Goal: Entertainment & Leisure: Consume media (video, audio)

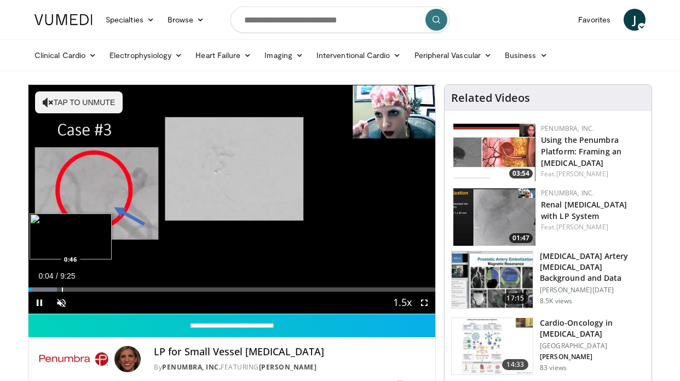
click at [62, 290] on div "Progress Bar" at bounding box center [62, 289] width 1 height 4
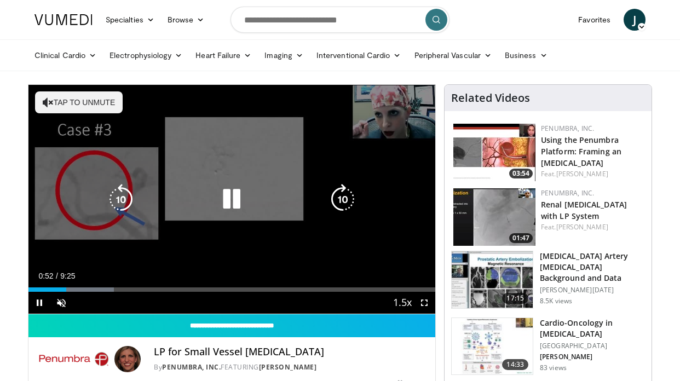
click at [63, 109] on button "Tap to unmute" at bounding box center [79, 102] width 88 height 22
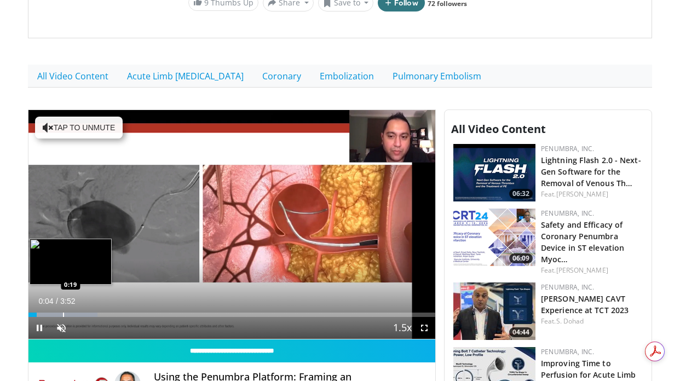
click at [63, 311] on div "Loaded : 17.00% 0:04 0:19" at bounding box center [231, 312] width 407 height 10
click at [86, 313] on div "Progress Bar" at bounding box center [86, 315] width 1 height 4
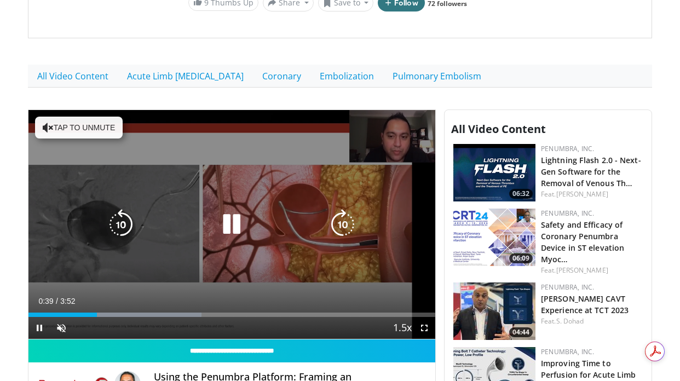
click at [96, 128] on button "Tap to unmute" at bounding box center [79, 128] width 88 height 22
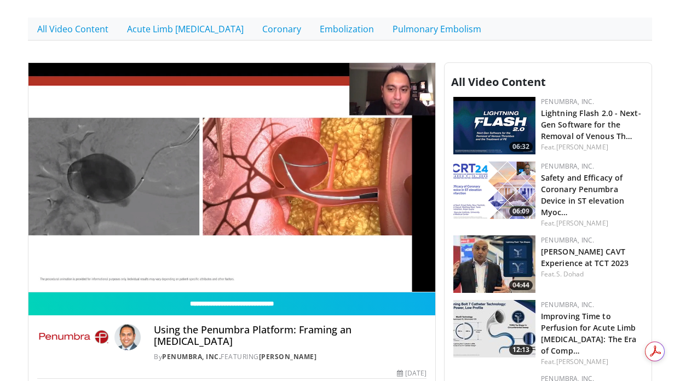
scroll to position [309, 0]
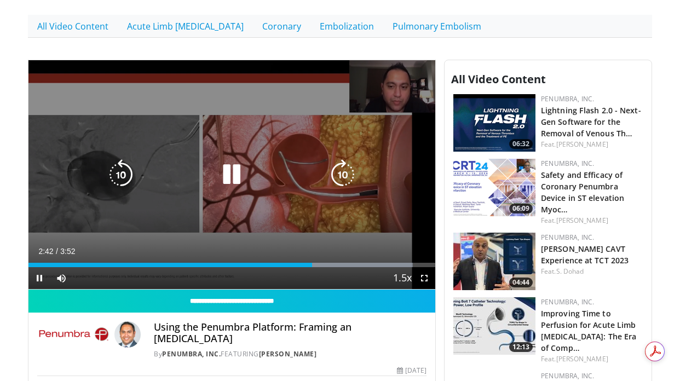
click at [238, 176] on icon "Video Player" at bounding box center [231, 174] width 31 height 31
click at [228, 188] on icon "Video Player" at bounding box center [231, 174] width 31 height 31
click at [239, 175] on icon "Video Player" at bounding box center [231, 174] width 31 height 31
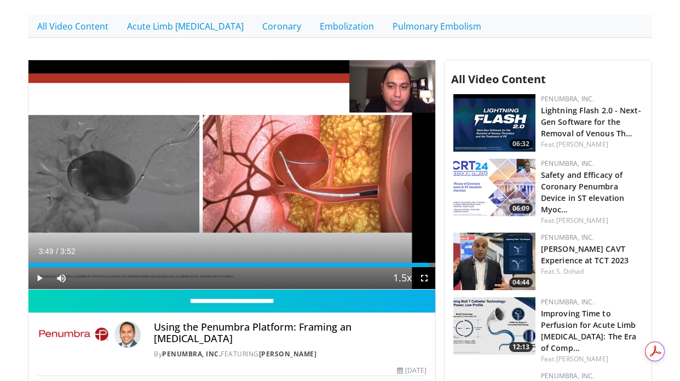
click at [469, 245] on img at bounding box center [494, 261] width 82 height 57
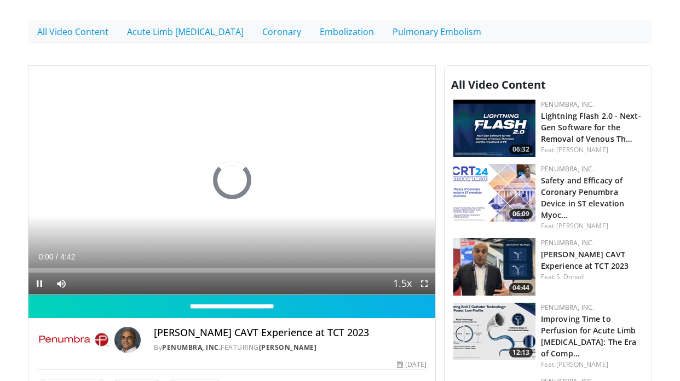
scroll to position [308, 0]
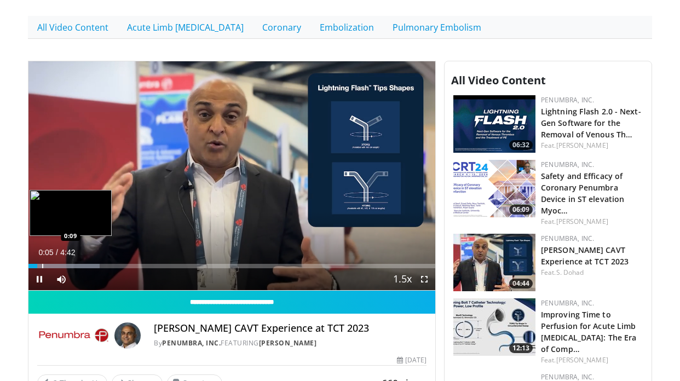
click at [42, 265] on div "Progress Bar" at bounding box center [42, 266] width 1 height 4
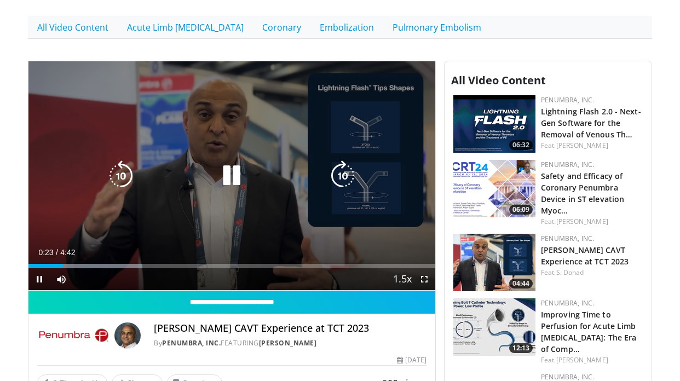
click at [228, 171] on icon "Video Player" at bounding box center [231, 175] width 31 height 31
